Goal: Answer question/provide support

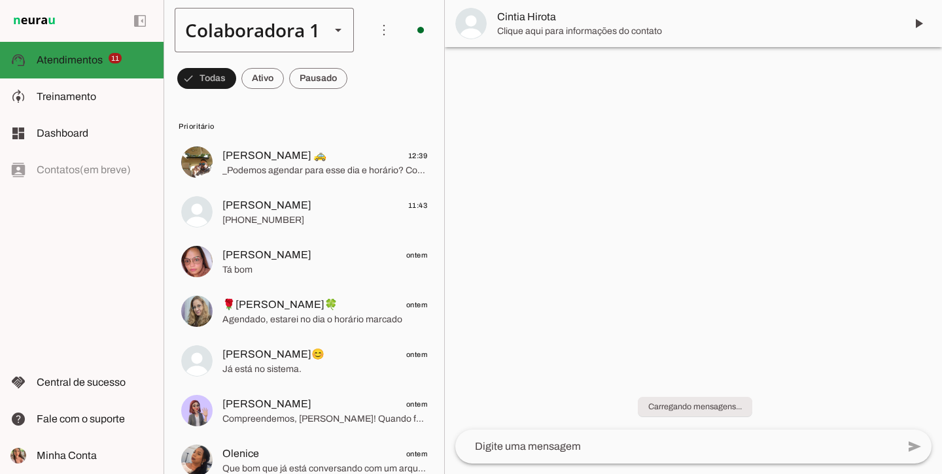
click at [226, 35] on div "Colaboradora 1" at bounding box center [247, 30] width 145 height 44
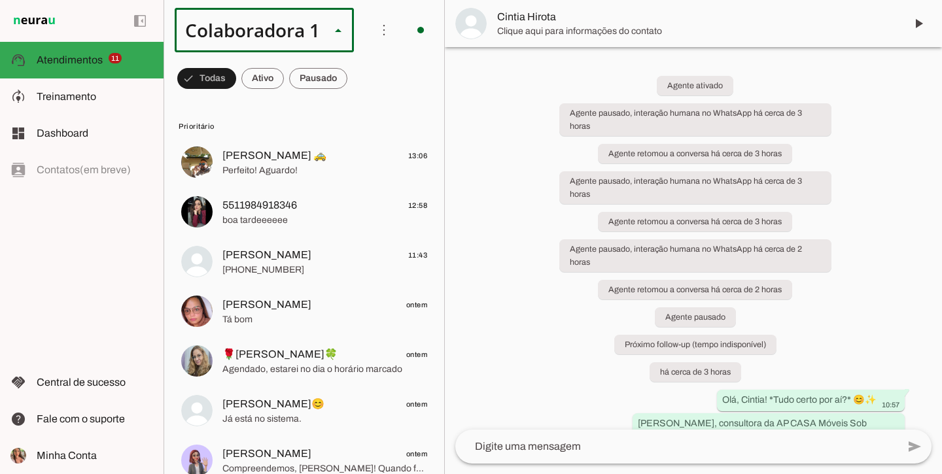
click at [360, 92] on slot at bounding box center [440, 84] width 160 height 16
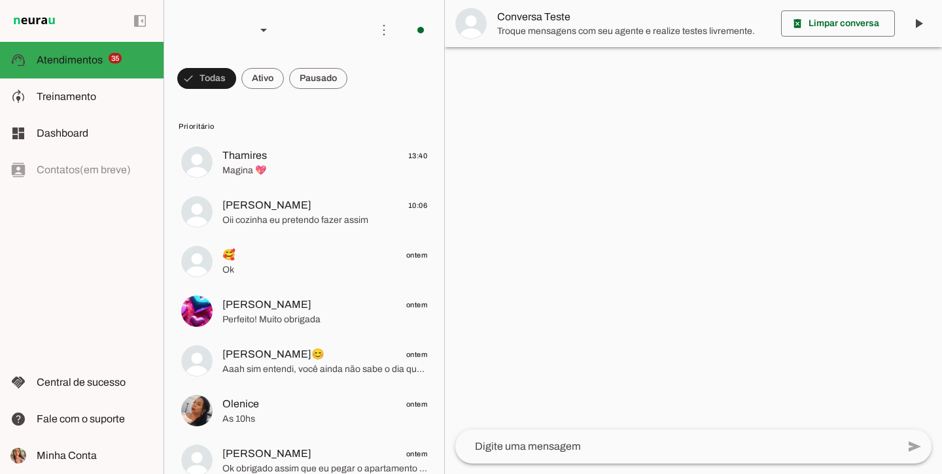
scroll to position [3, 0]
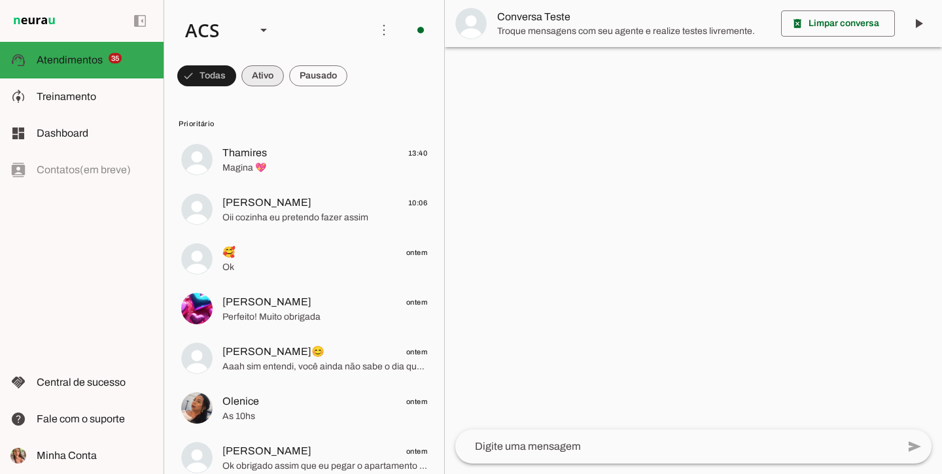
click at [236, 76] on span at bounding box center [206, 75] width 59 height 31
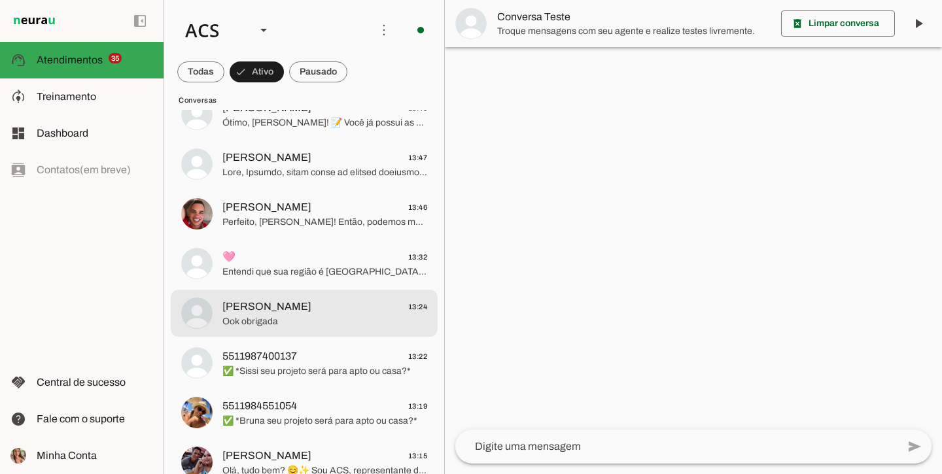
scroll to position [129, 0]
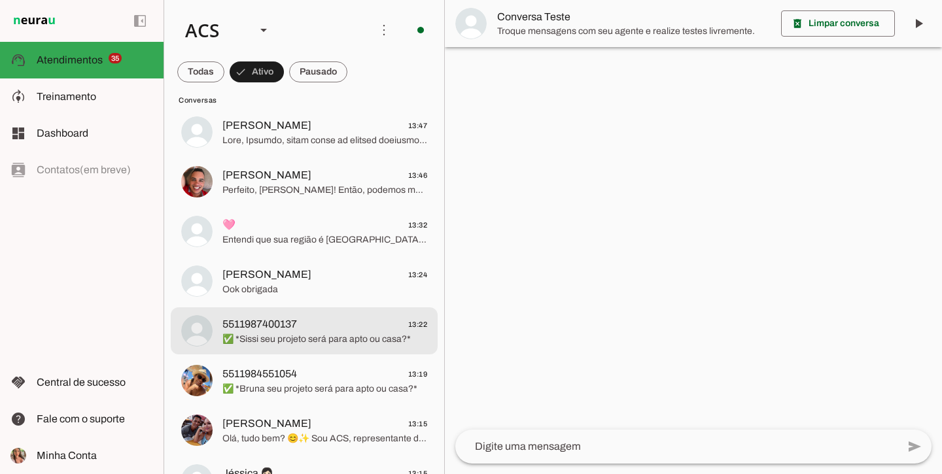
click at [367, 320] on span "5511987400137 13:22" at bounding box center [324, 324] width 205 height 16
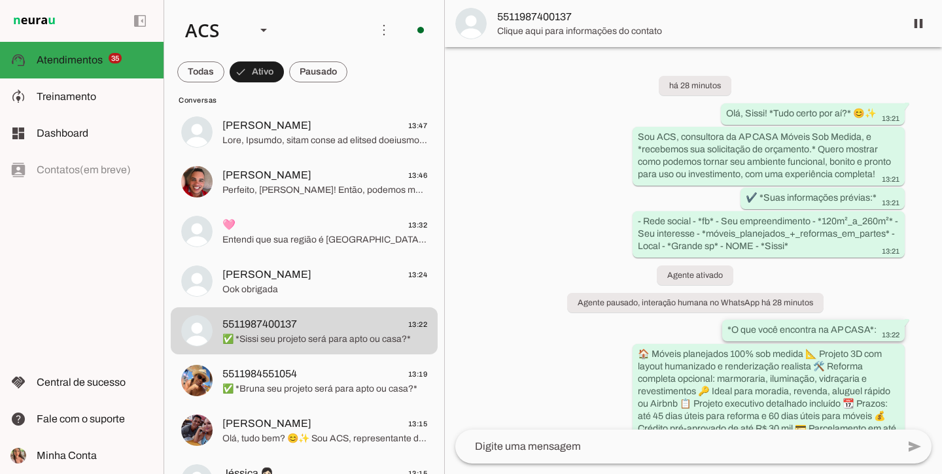
scroll to position [247, 0]
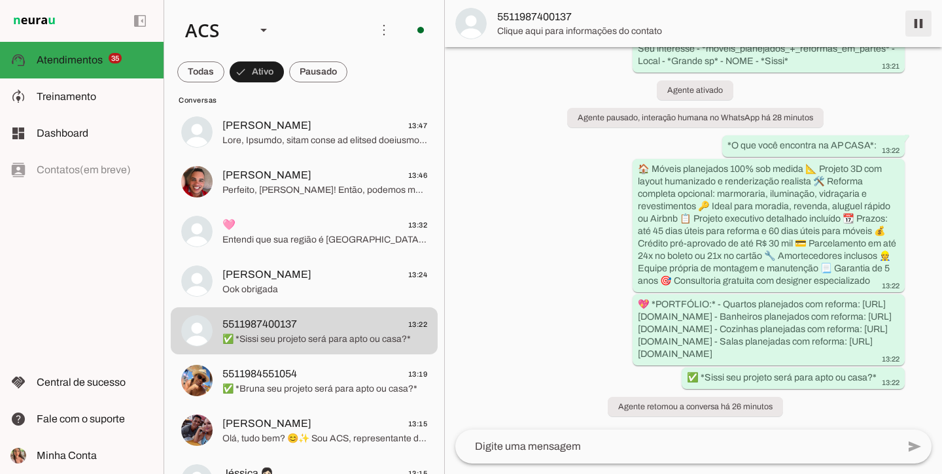
click at [914, 34] on span at bounding box center [917, 23] width 31 height 31
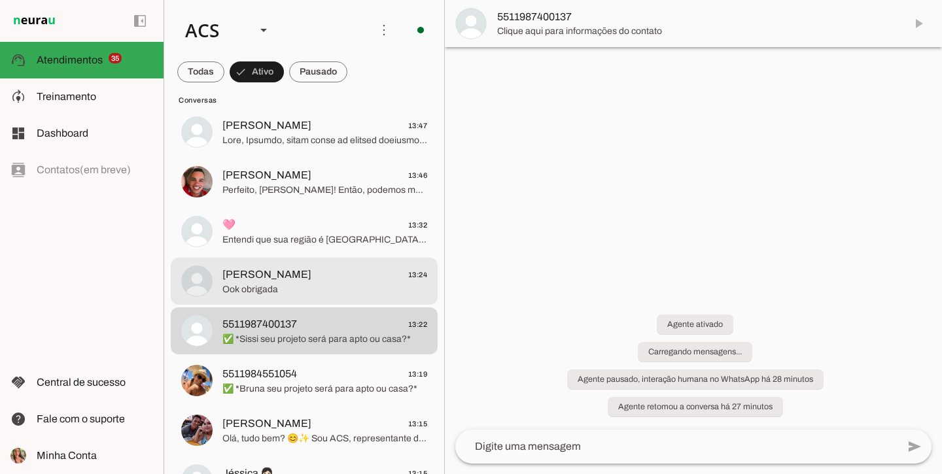
scroll to position [0, 0]
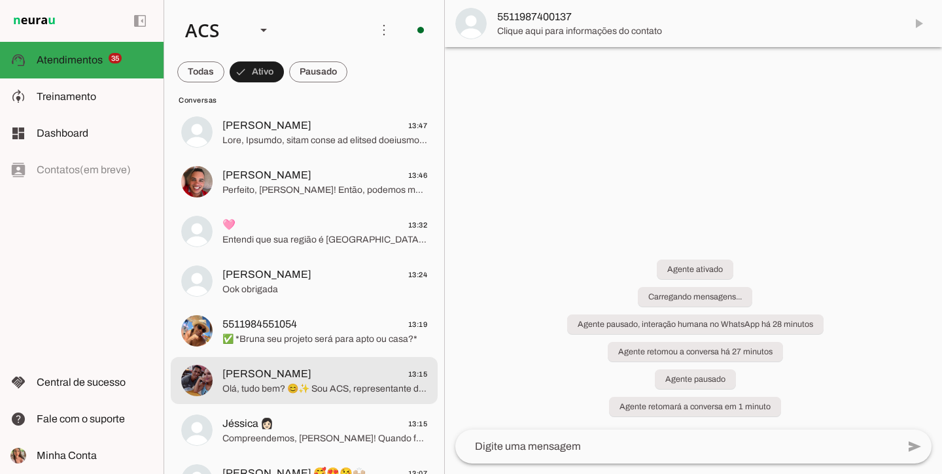
click at [327, 378] on span "[PERSON_NAME] 13:15" at bounding box center [324, 374] width 205 height 16
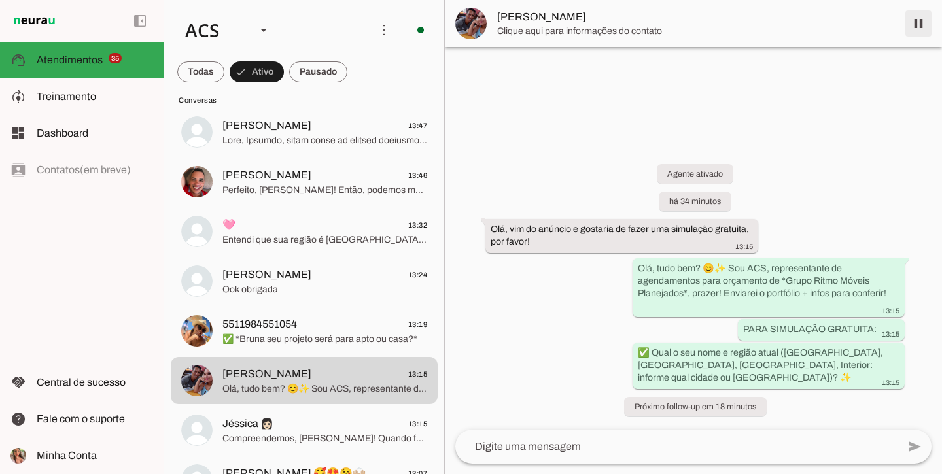
click at [927, 20] on span at bounding box center [917, 23] width 31 height 31
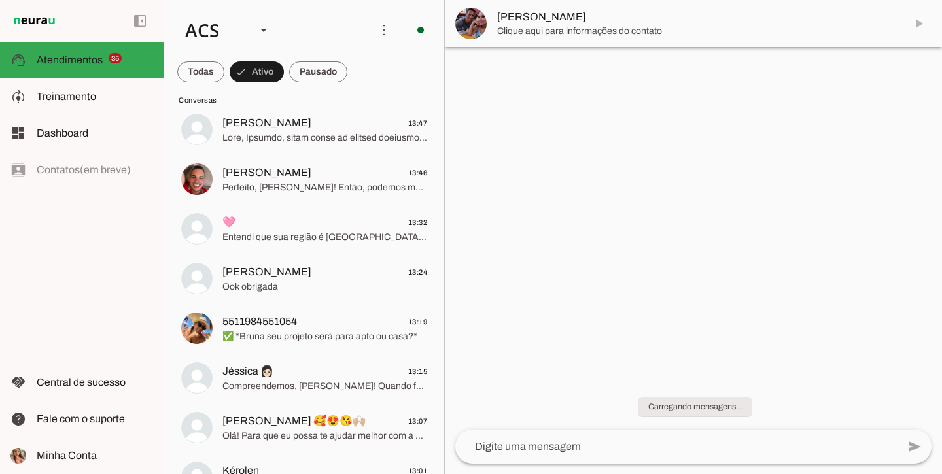
scroll to position [213, 0]
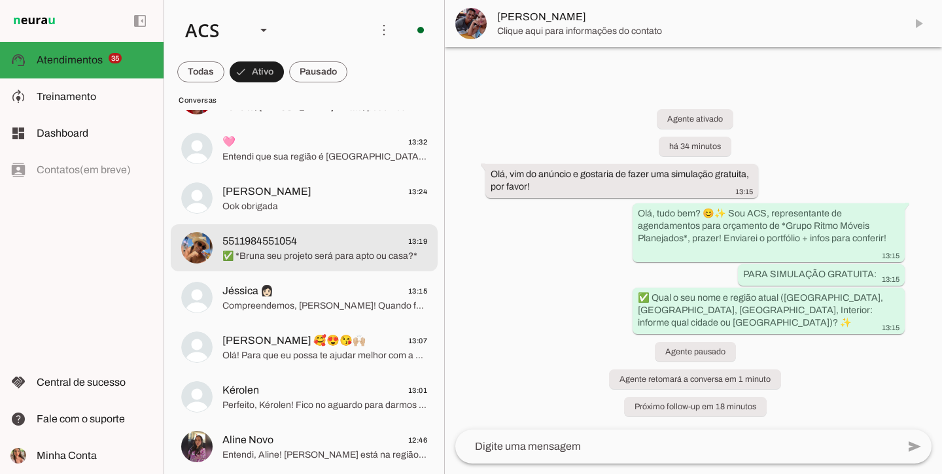
click at [311, 252] on span "✅ *Bruna seu projeto será para apto ou casa?*" at bounding box center [324, 256] width 205 height 13
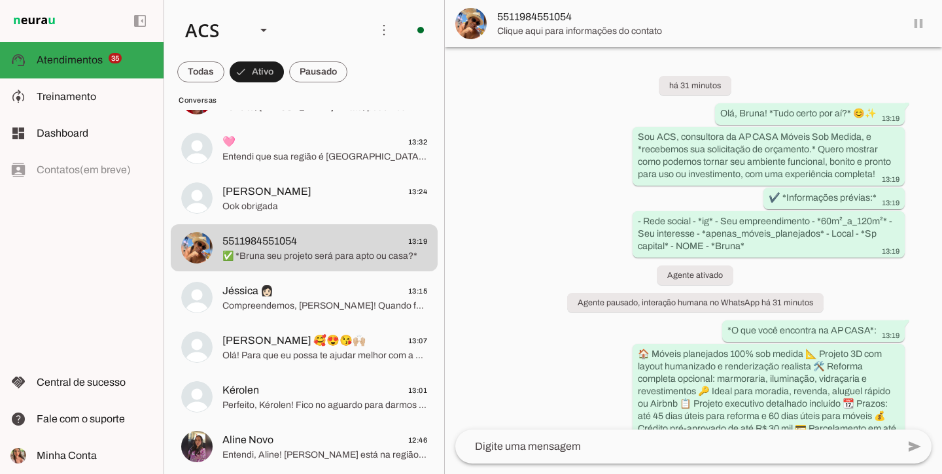
scroll to position [247, 0]
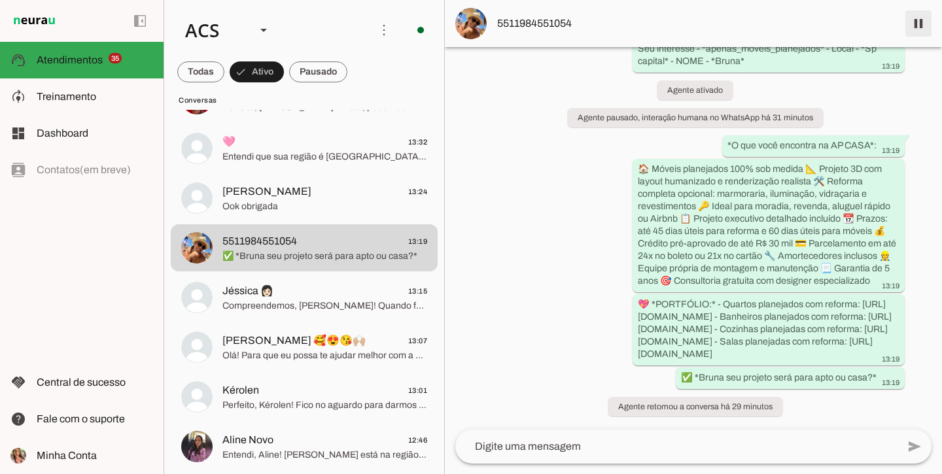
click at [923, 27] on span at bounding box center [917, 23] width 31 height 31
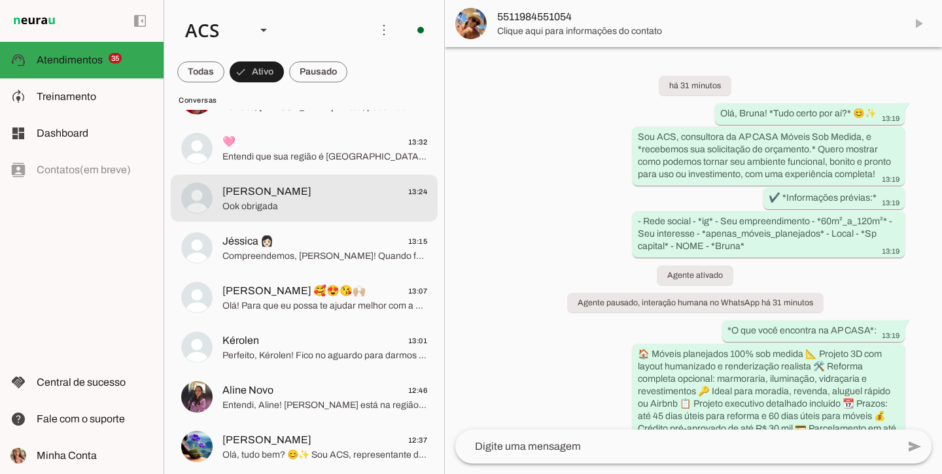
scroll to position [0, 0]
